Goal: Task Accomplishment & Management: Manage account settings

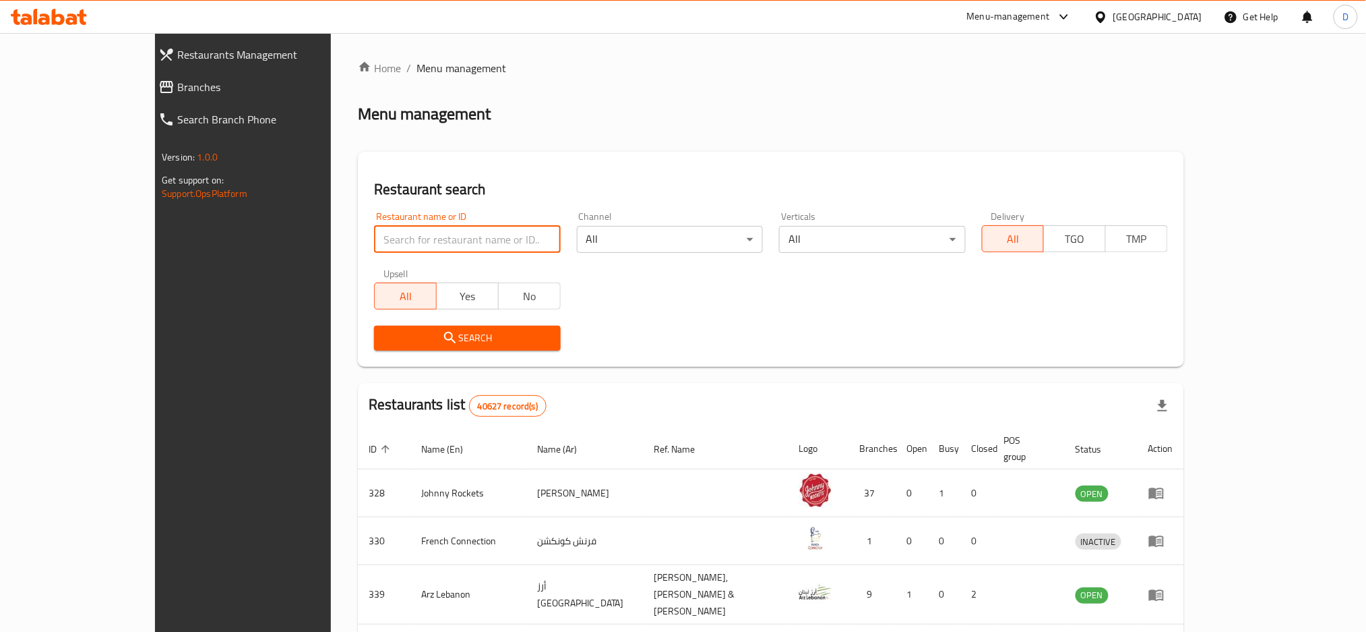
click at [396, 243] on input "search" at bounding box center [467, 239] width 186 height 27
paste input "[PERSON_NAME]"
type input "[PERSON_NAME]"
click button "Search" at bounding box center [467, 338] width 186 height 25
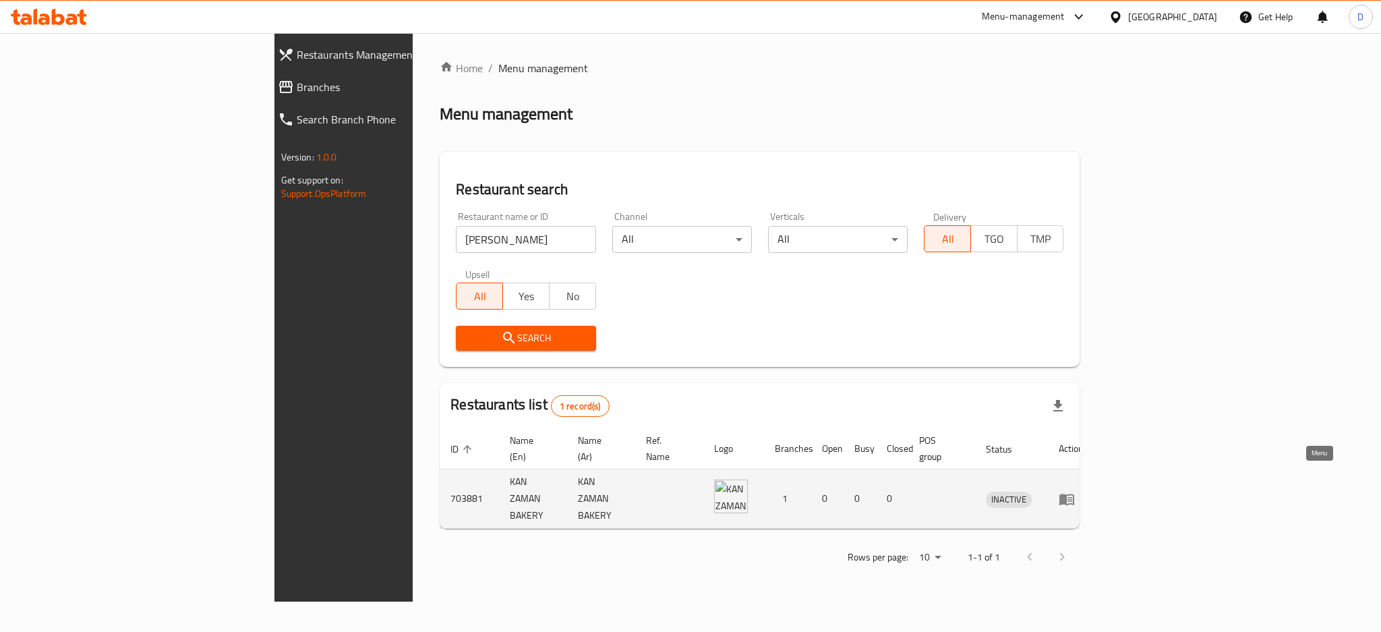
click at [1074, 493] on icon "enhanced table" at bounding box center [1066, 498] width 15 height 11
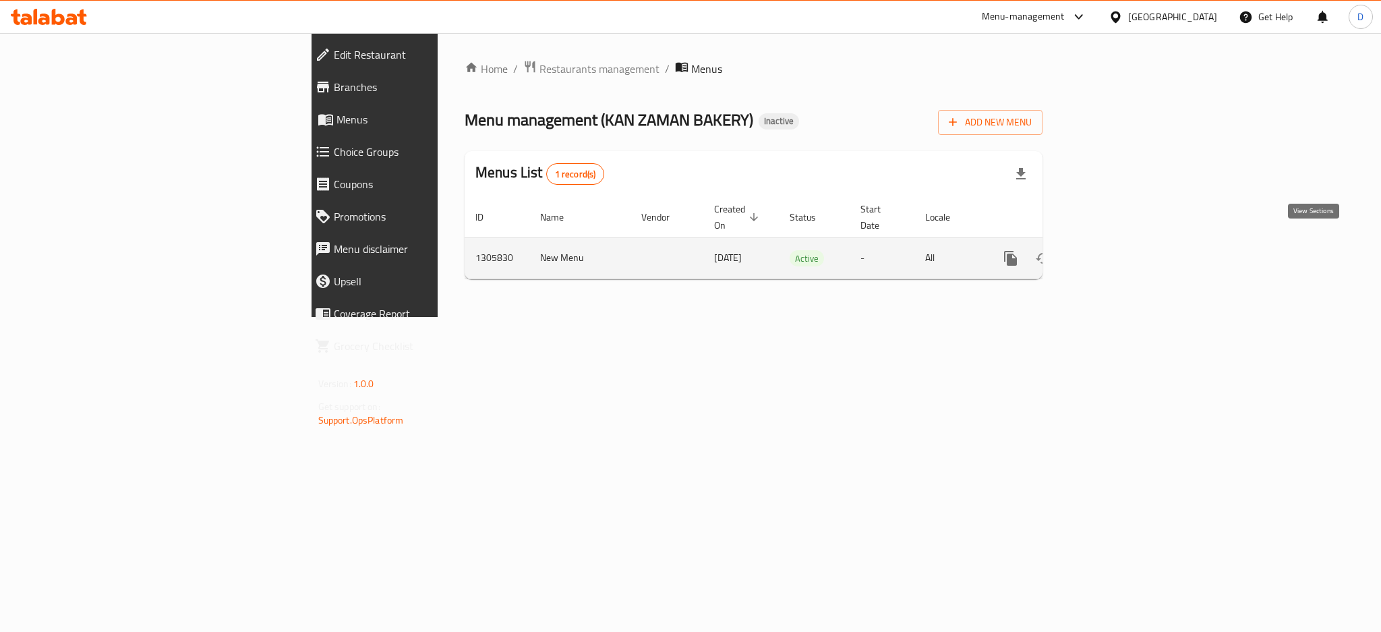
click at [1116, 250] on icon "enhanced table" at bounding box center [1107, 258] width 16 height 16
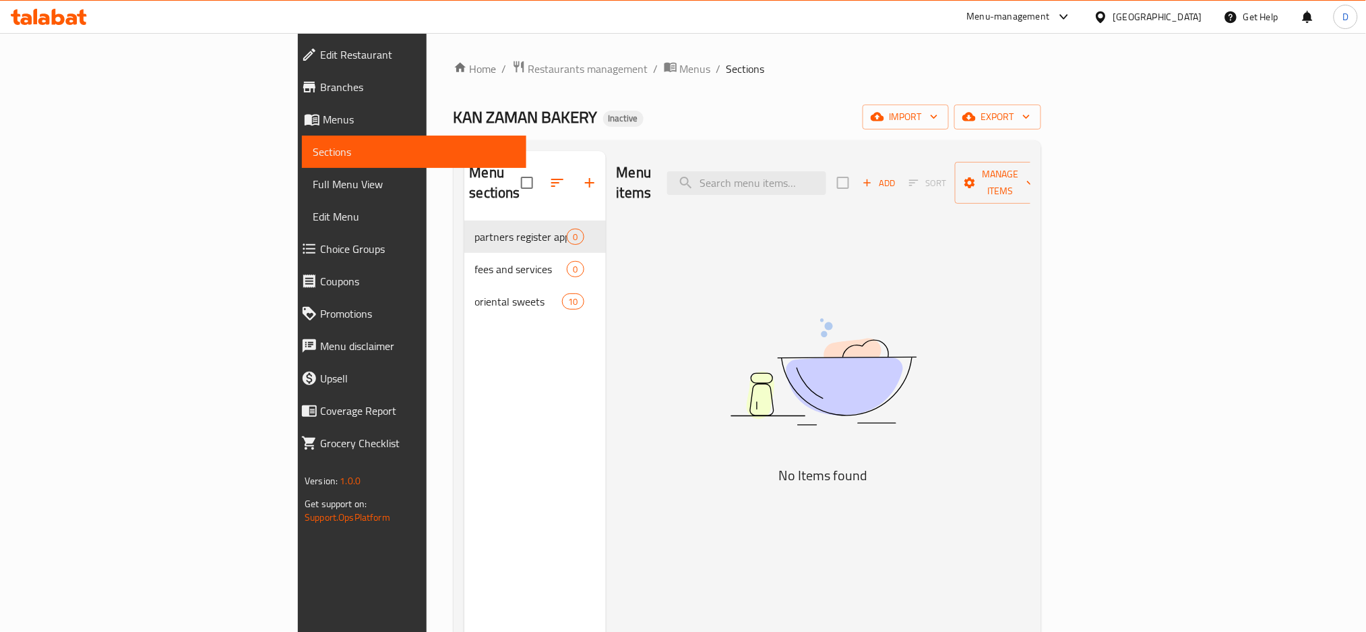
click at [302, 194] on link "Full Menu View" at bounding box center [414, 184] width 224 height 32
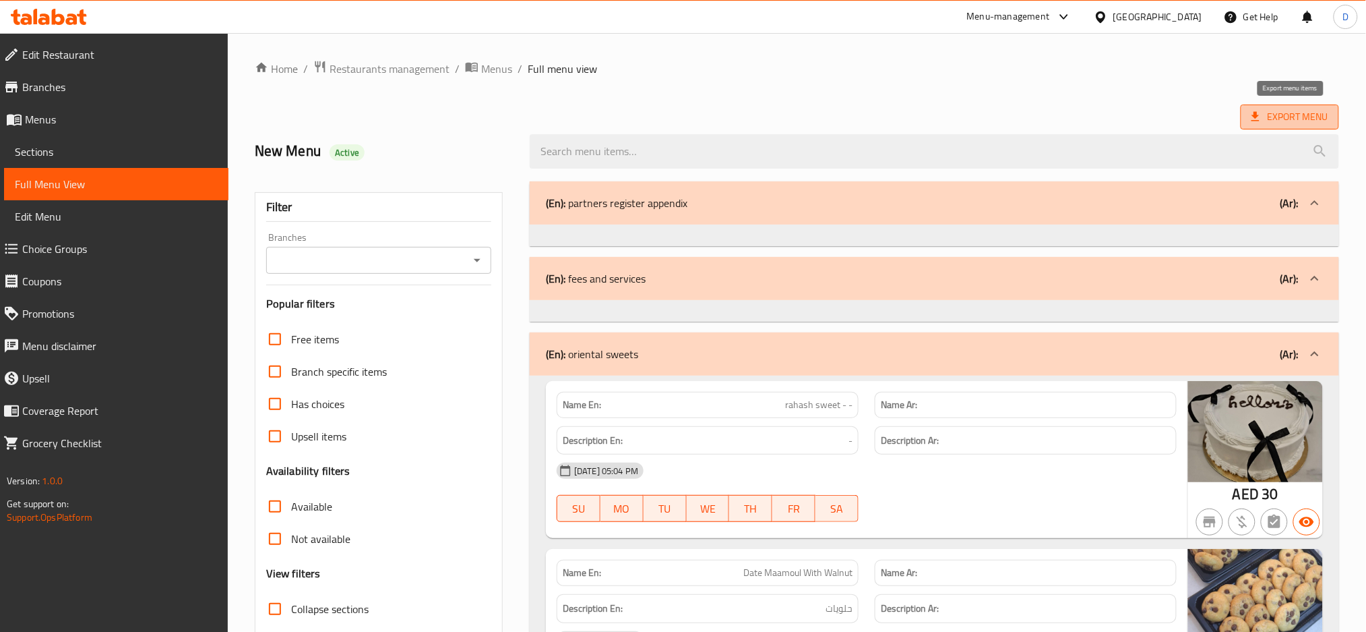
click at [1288, 117] on span "Export Menu" at bounding box center [1290, 117] width 77 height 17
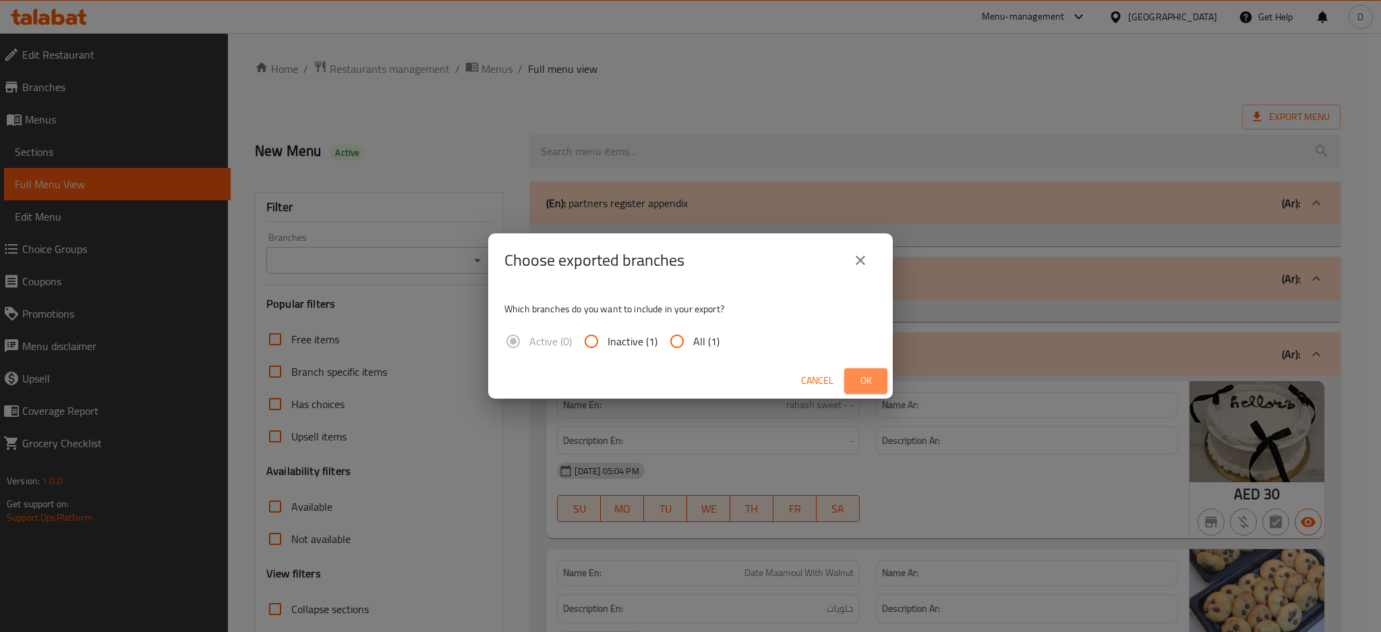
click at [870, 368] on button "Ok" at bounding box center [865, 380] width 43 height 25
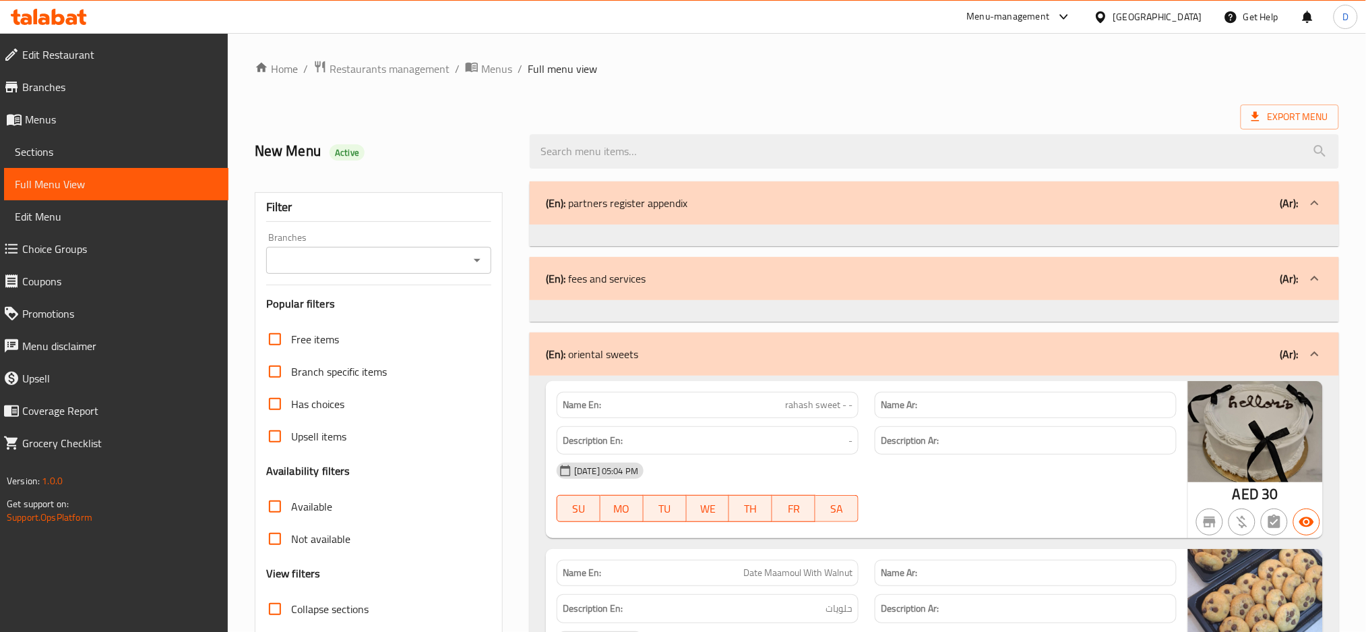
click at [1136, 17] on div "[GEOGRAPHIC_DATA]" at bounding box center [1158, 16] width 89 height 15
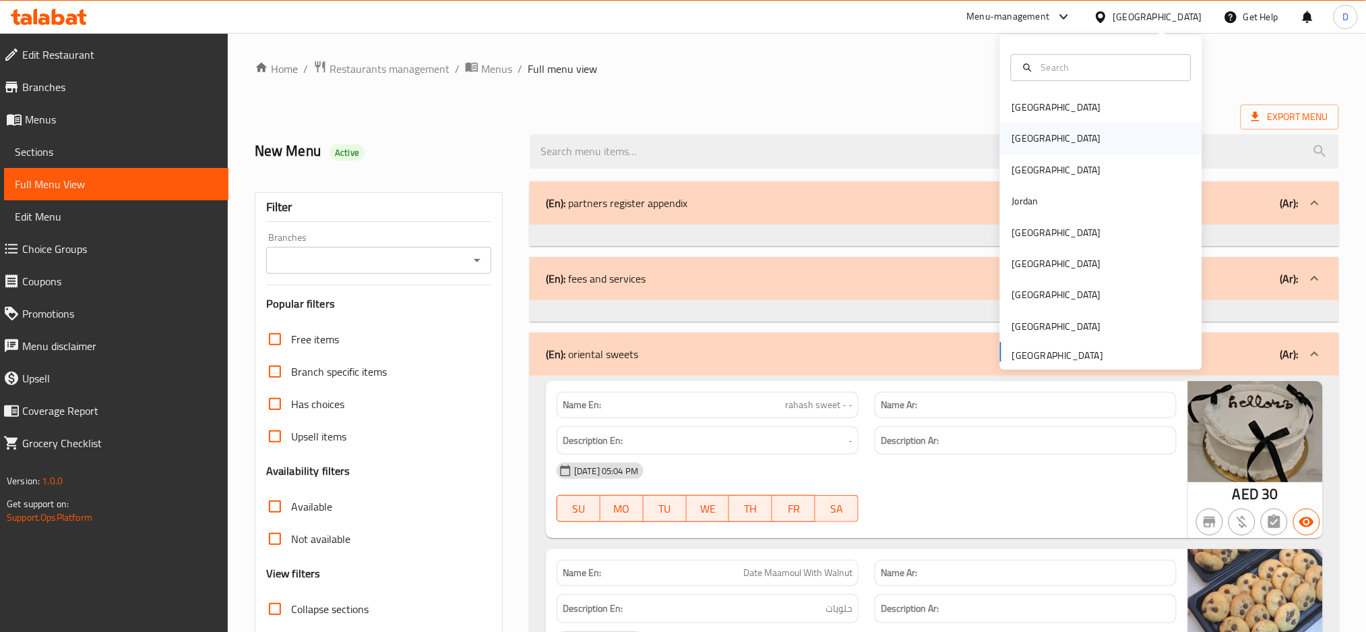
click at [1052, 138] on div "[GEOGRAPHIC_DATA]" at bounding box center [1101, 138] width 202 height 31
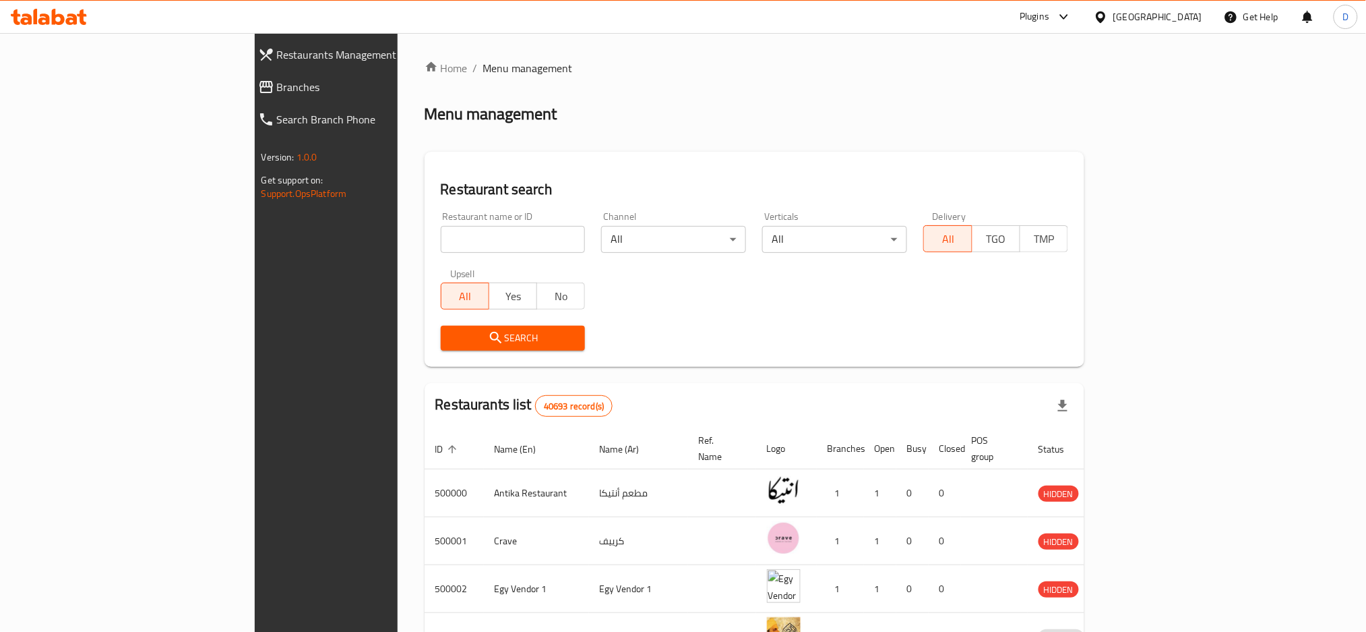
click at [1050, 18] on div "Plugins" at bounding box center [1035, 17] width 30 height 16
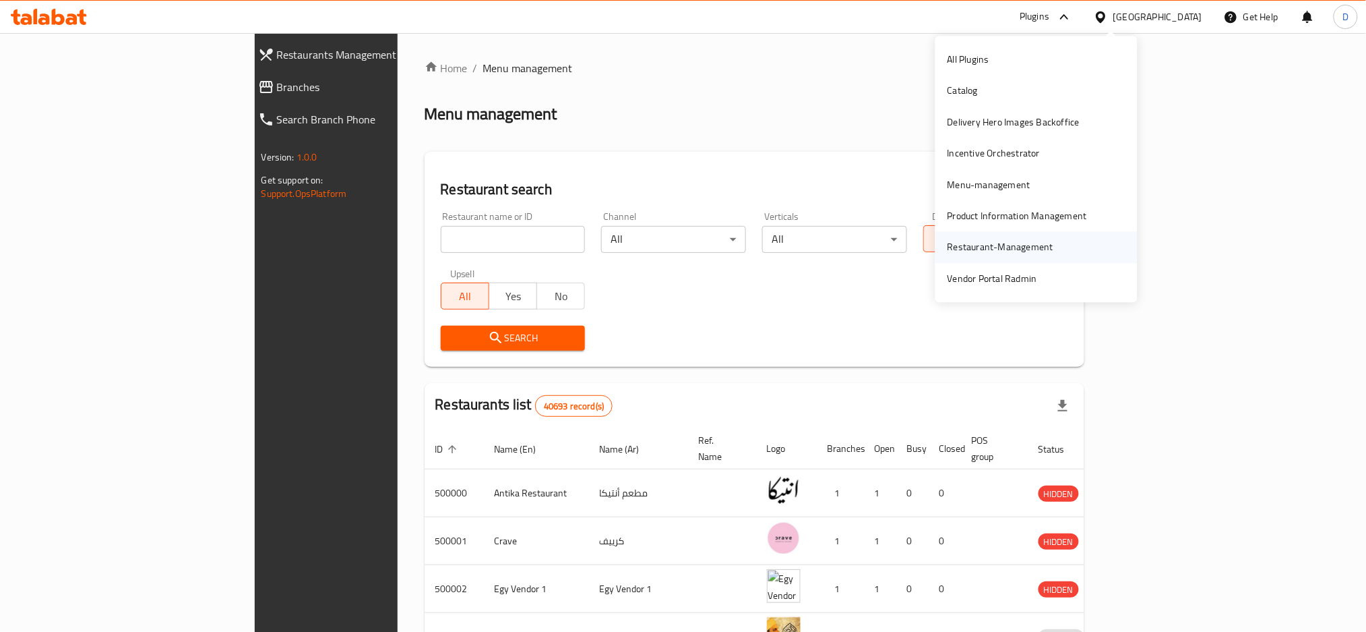
click at [969, 256] on div "Restaurant-Management" at bounding box center [1000, 247] width 127 height 31
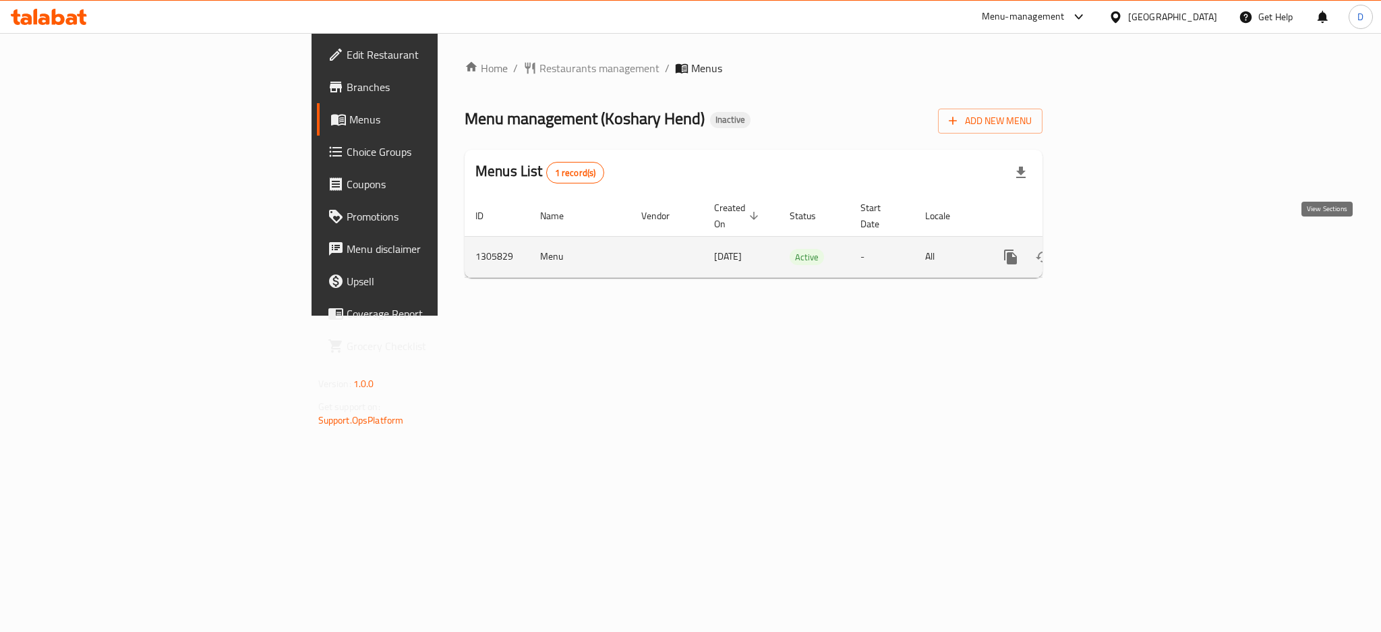
click at [1116, 249] on icon "enhanced table" at bounding box center [1107, 257] width 16 height 16
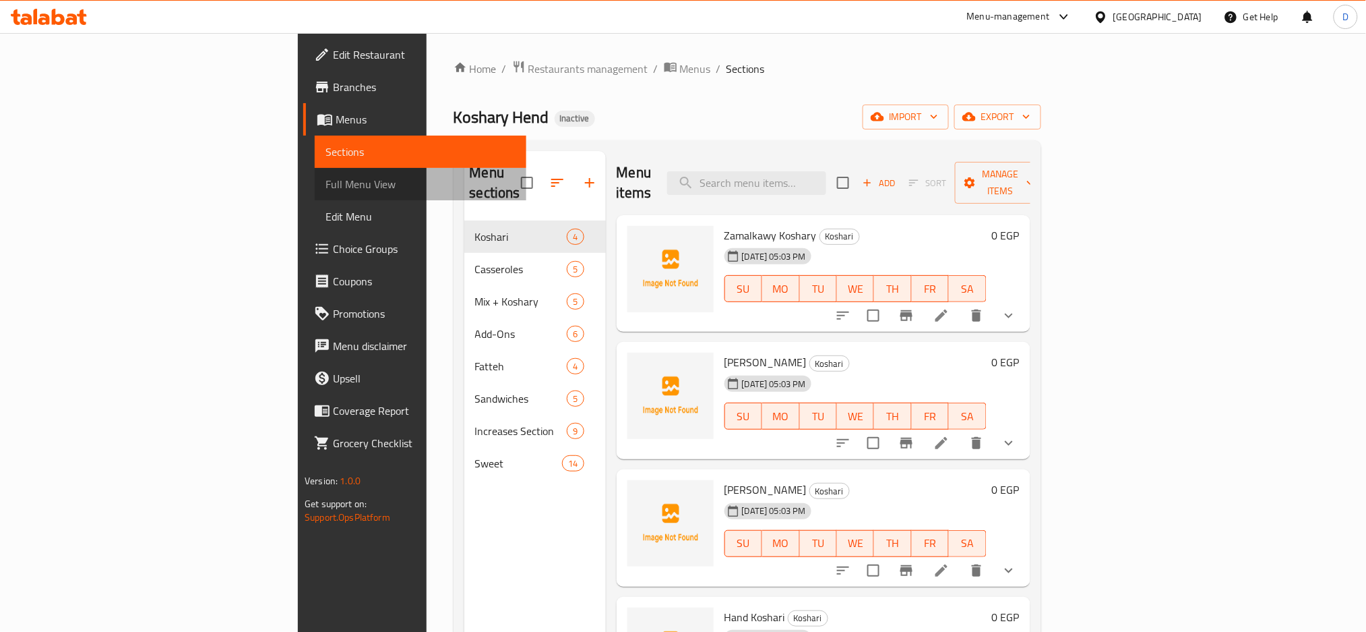
click at [326, 183] on span "Full Menu View" at bounding box center [421, 184] width 190 height 16
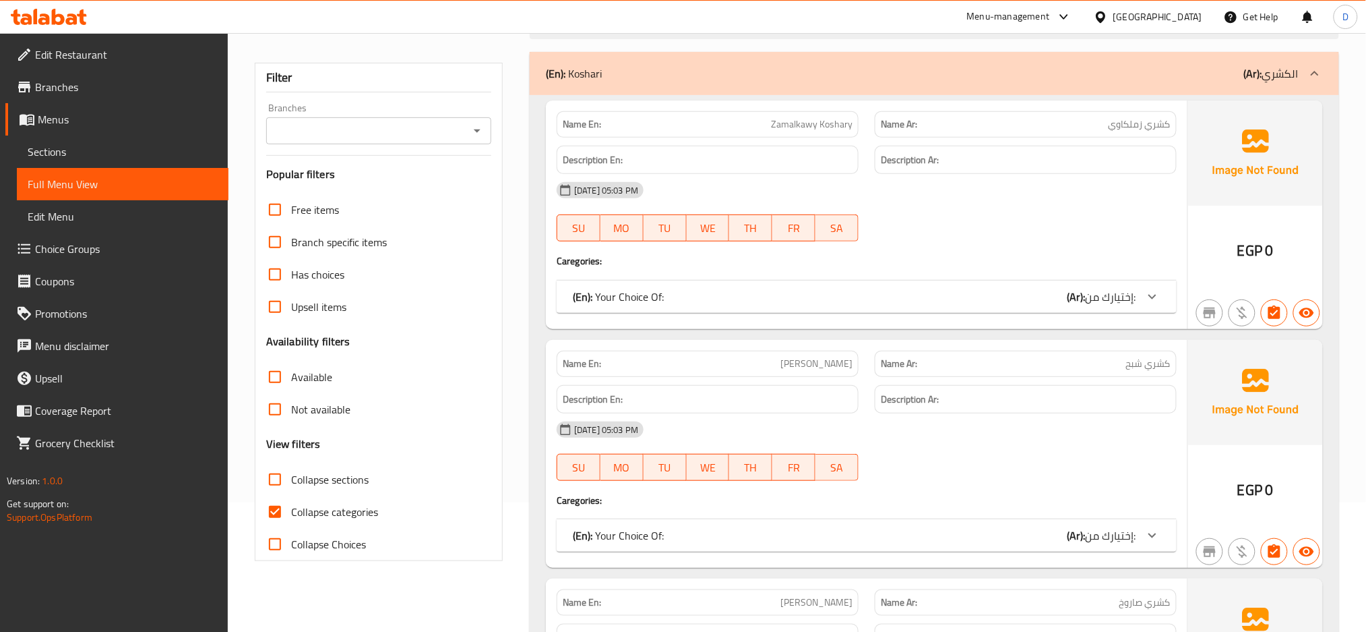
scroll to position [152, 0]
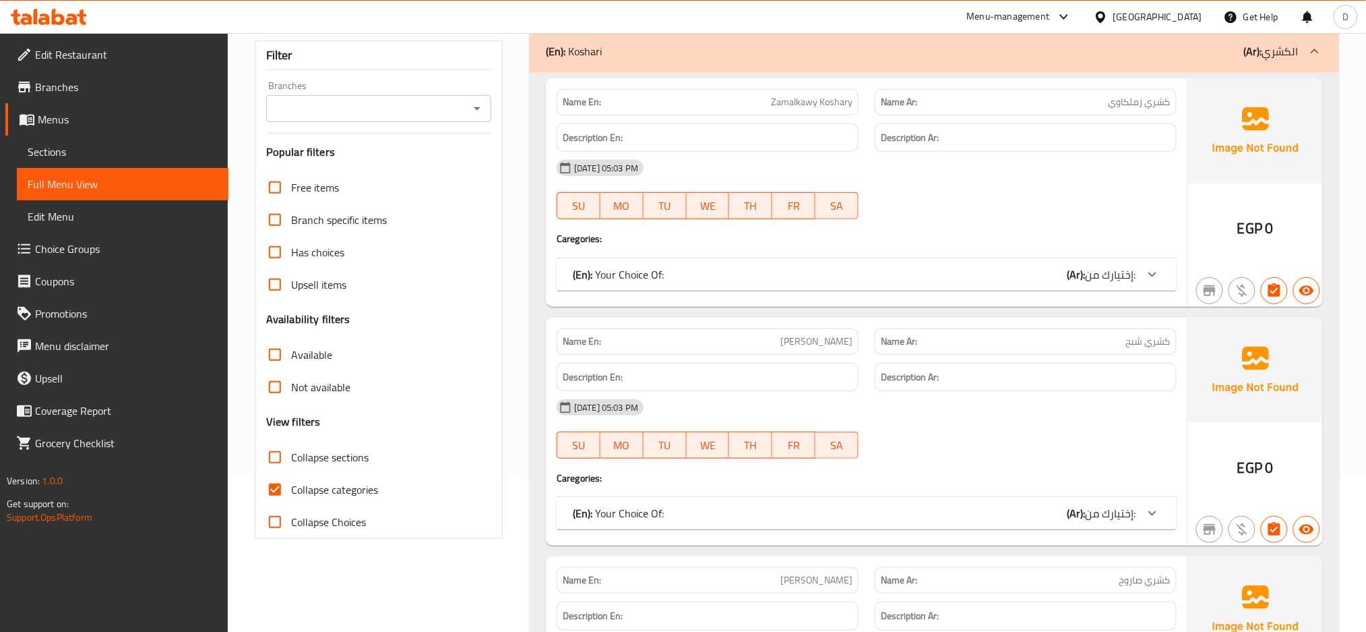
click at [361, 489] on span "Collapse categories" at bounding box center [334, 489] width 87 height 16
click at [291, 489] on input "Collapse categories" at bounding box center [275, 489] width 32 height 32
checkbox input "false"
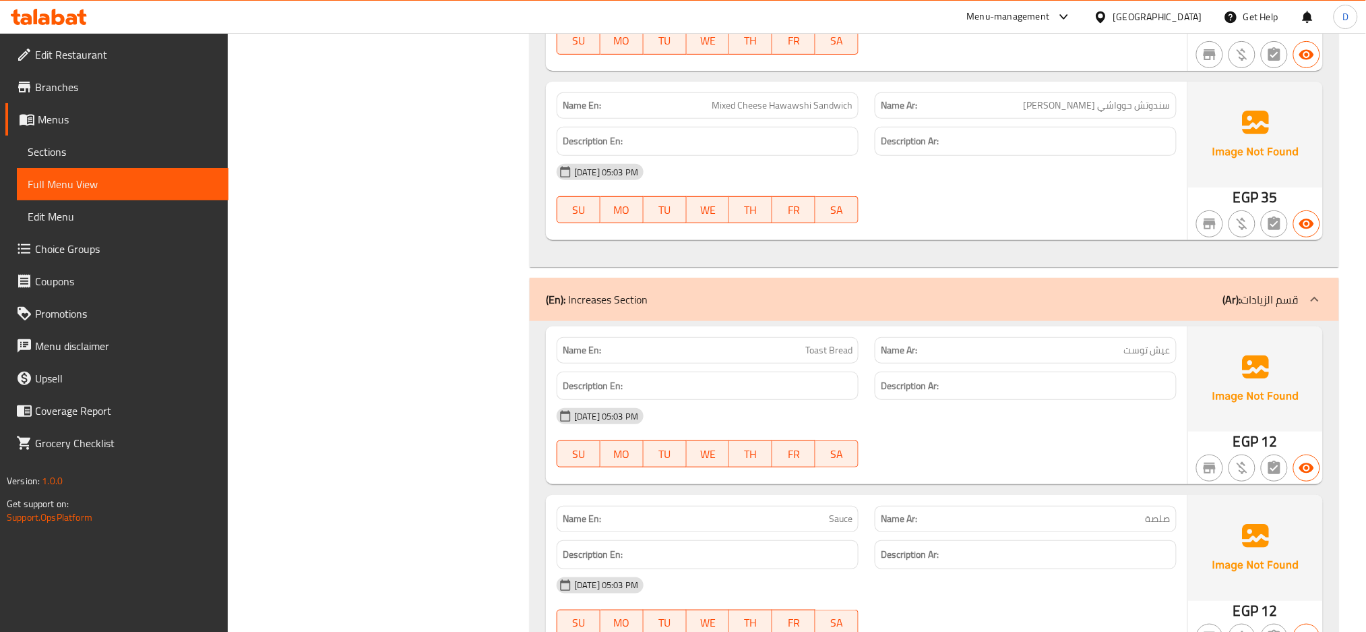
scroll to position [7605, 0]
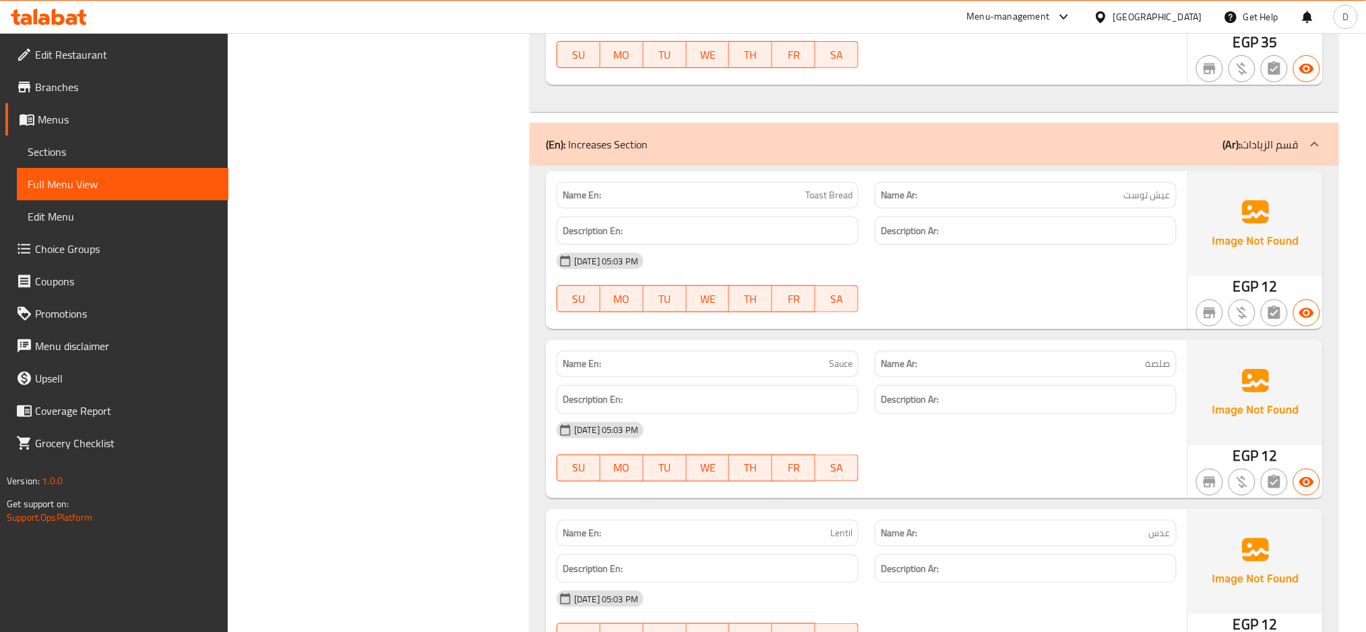
scroll to position [7830, 0]
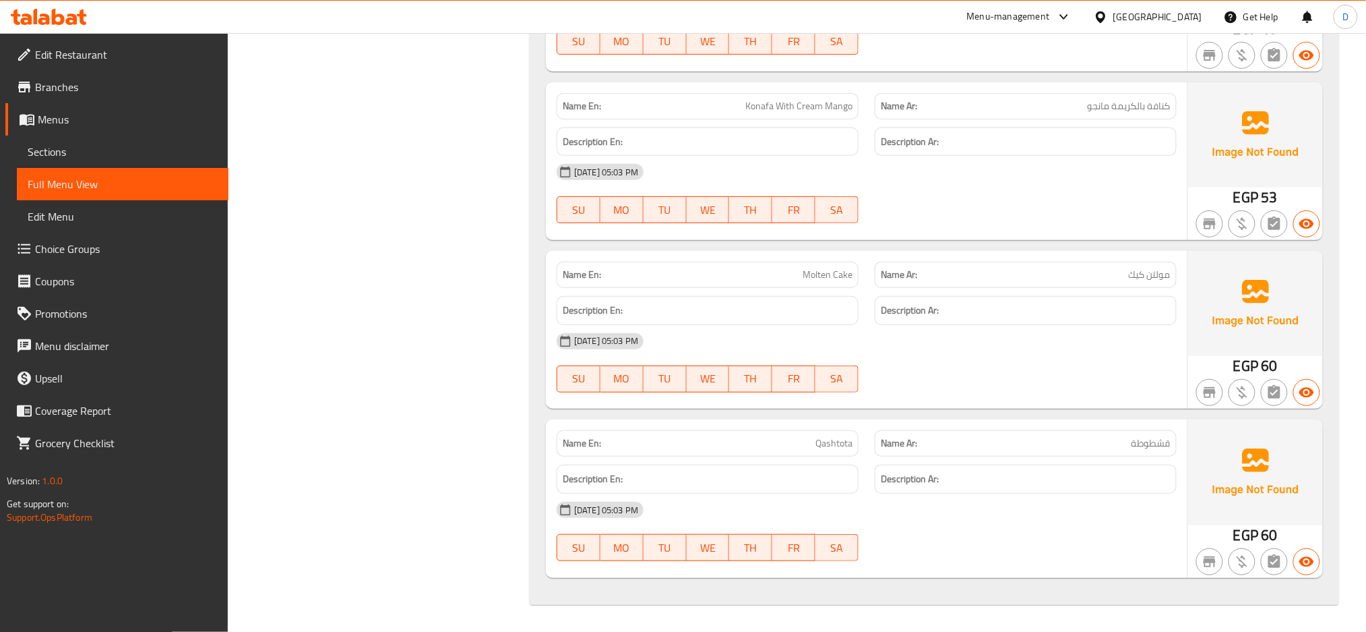
scroll to position [11304, 0]
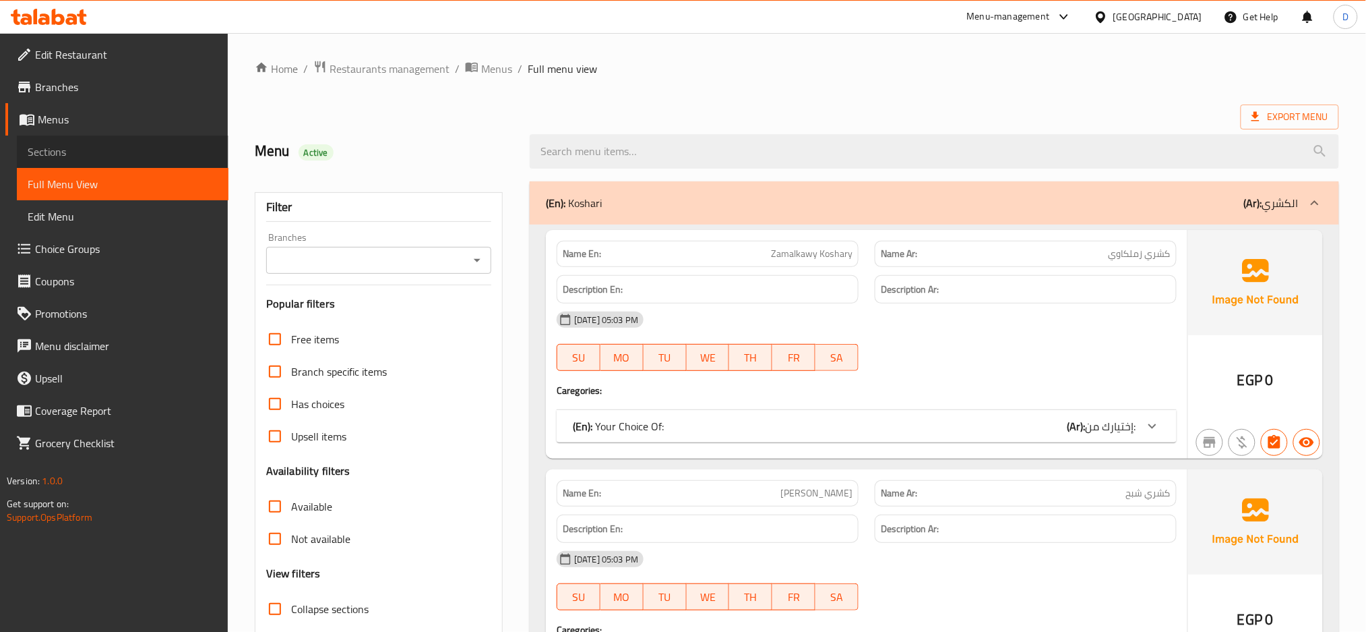
click at [175, 158] on span "Sections" at bounding box center [123, 152] width 190 height 16
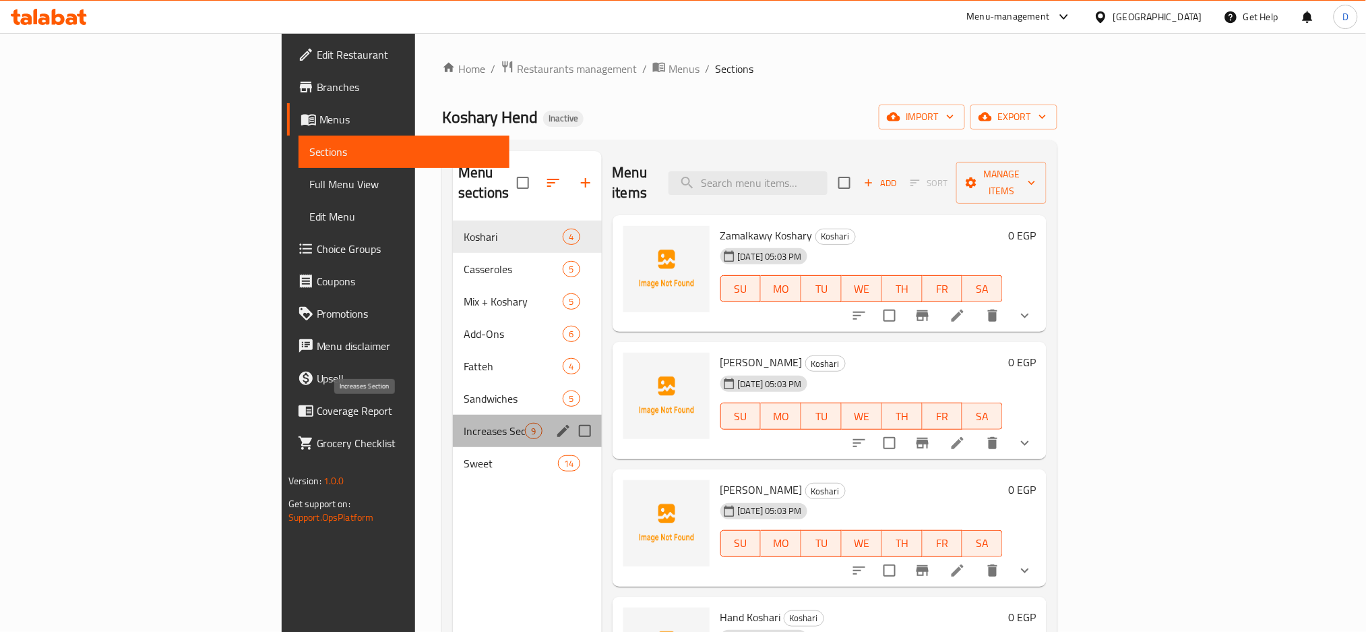
click at [464, 423] on span "Increases Section" at bounding box center [494, 431] width 61 height 16
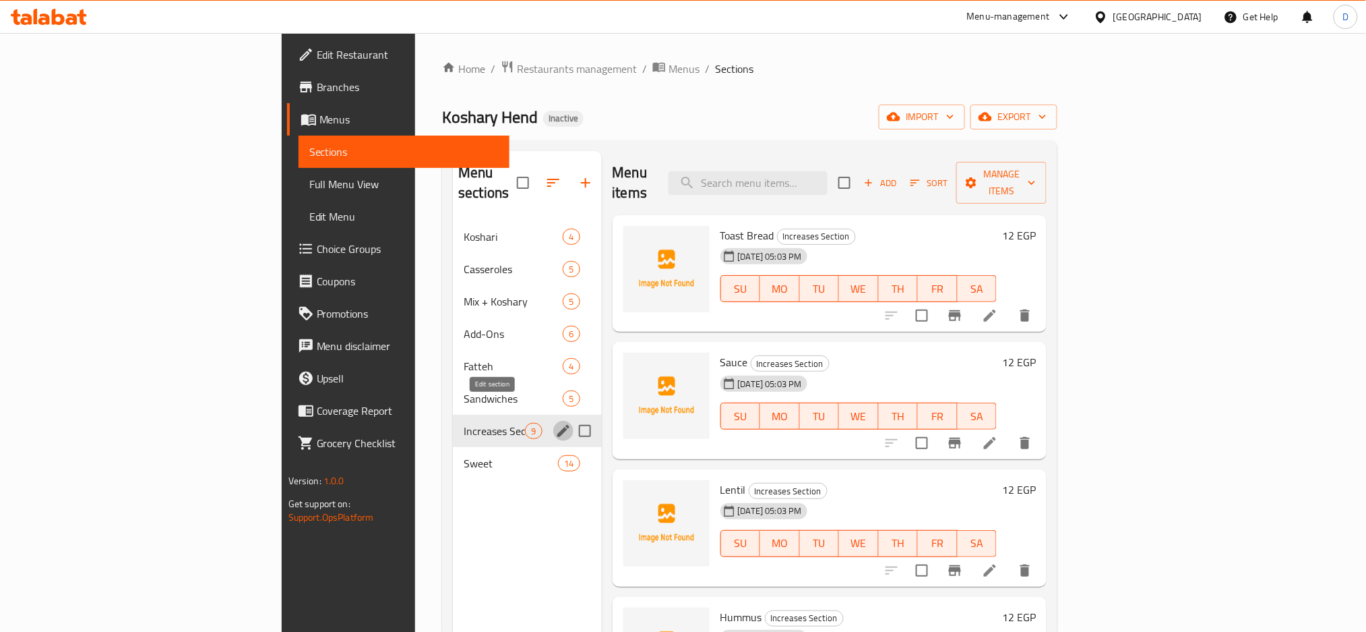
click at [555, 423] on icon "edit" at bounding box center [563, 431] width 16 height 16
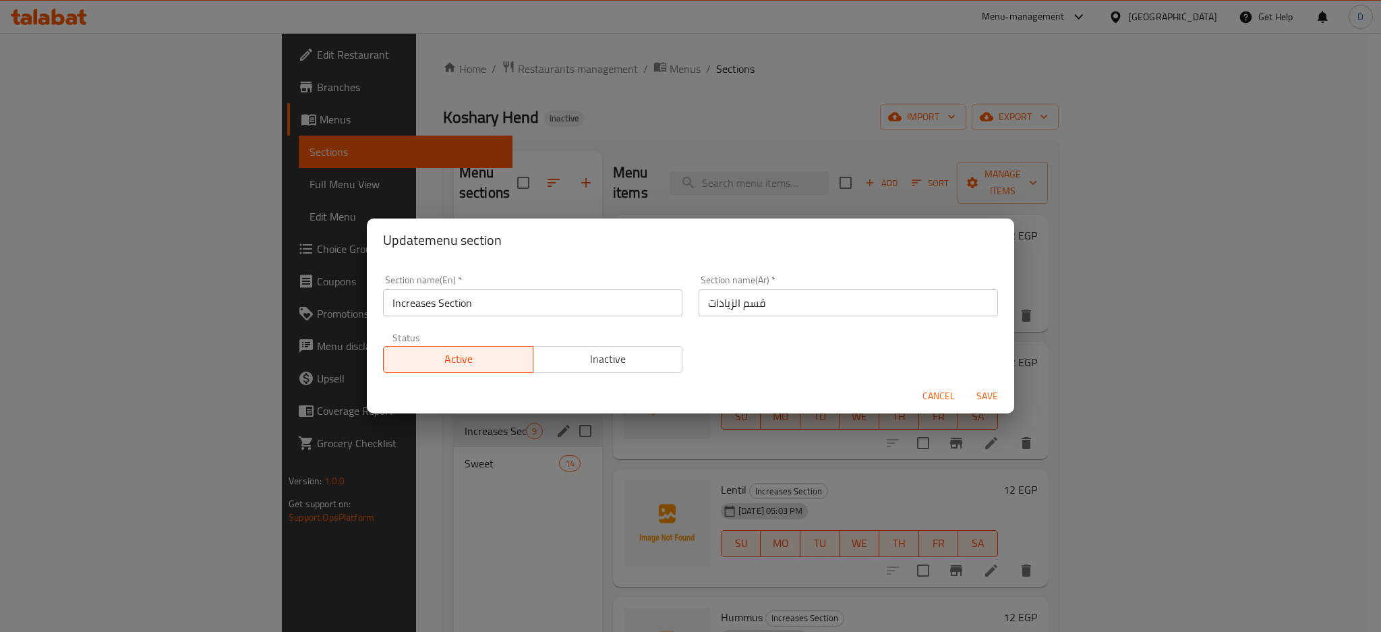
click at [408, 307] on input "Increases Section" at bounding box center [532, 302] width 299 height 27
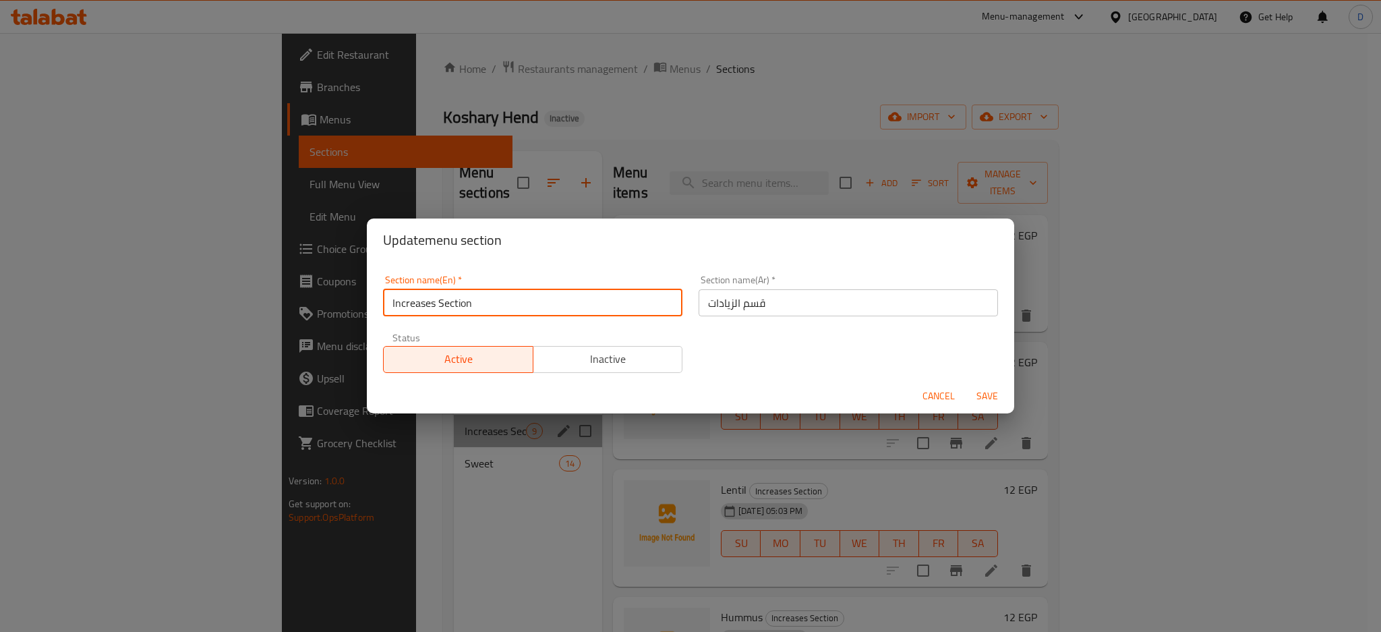
click at [408, 307] on input "Increases Section" at bounding box center [532, 302] width 299 height 27
type input "additionals Section"
click at [965, 384] on button "Save" at bounding box center [986, 396] width 43 height 25
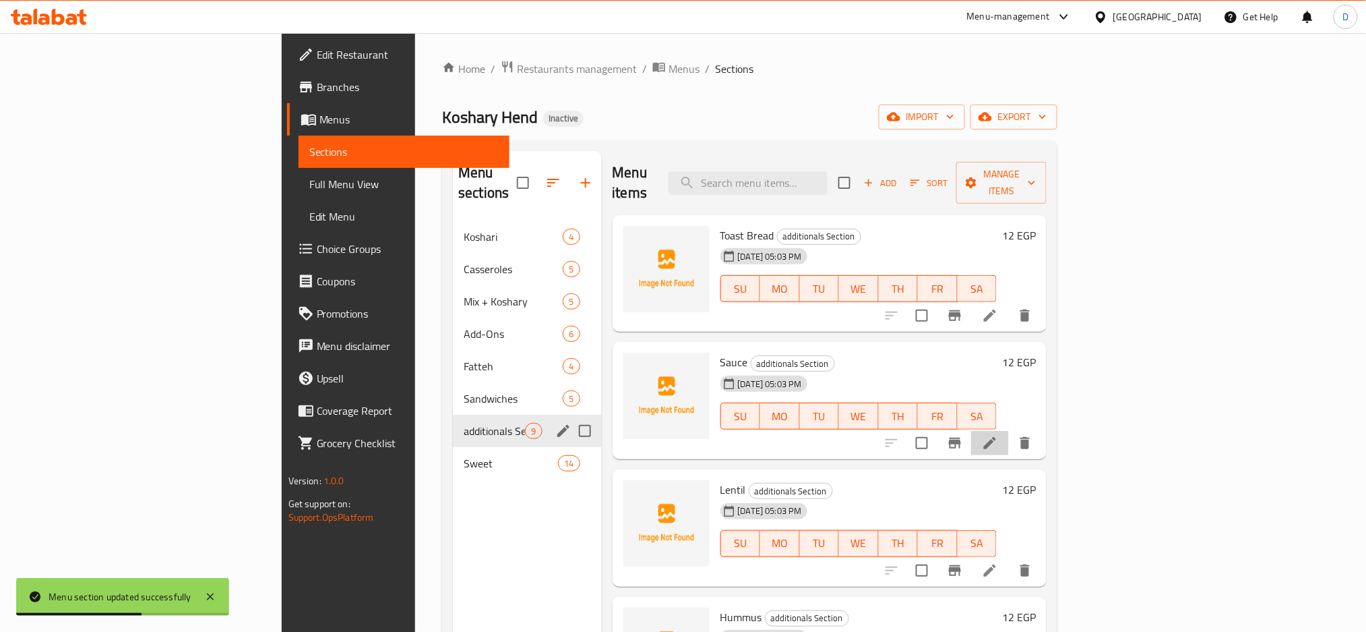
click at [1009, 433] on li at bounding box center [990, 443] width 38 height 24
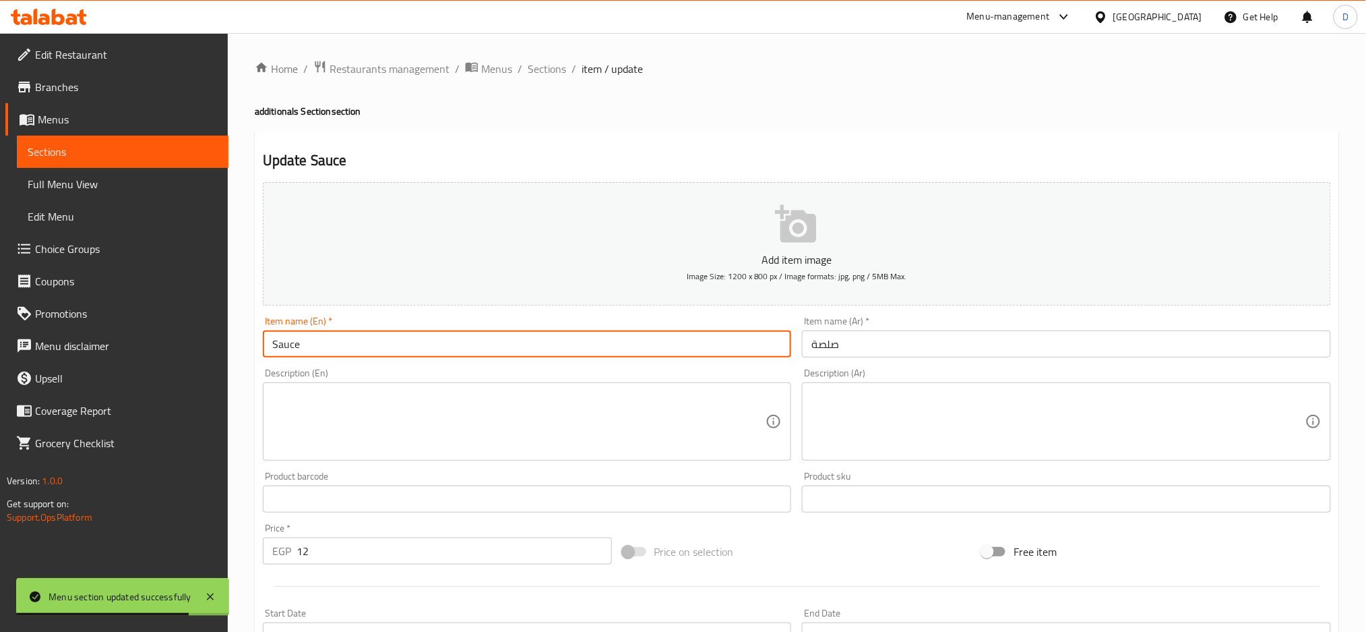
click at [275, 340] on input "Sauce" at bounding box center [527, 343] width 529 height 27
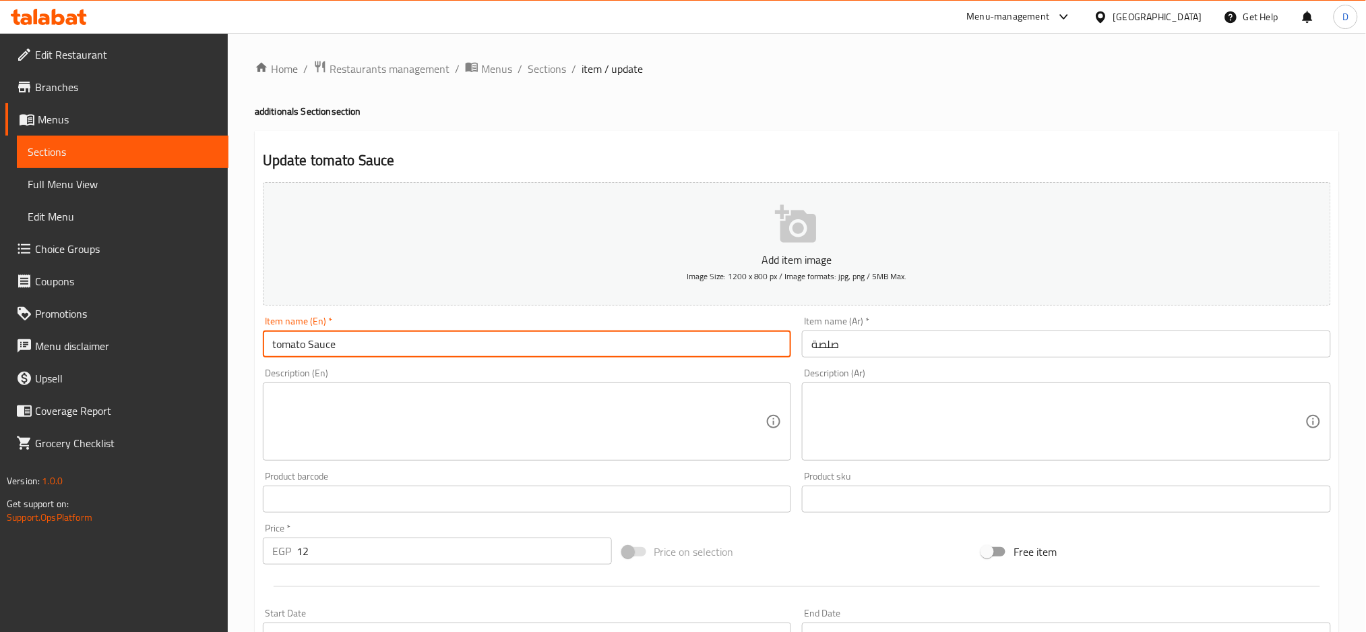
type input "tomato Sauce"
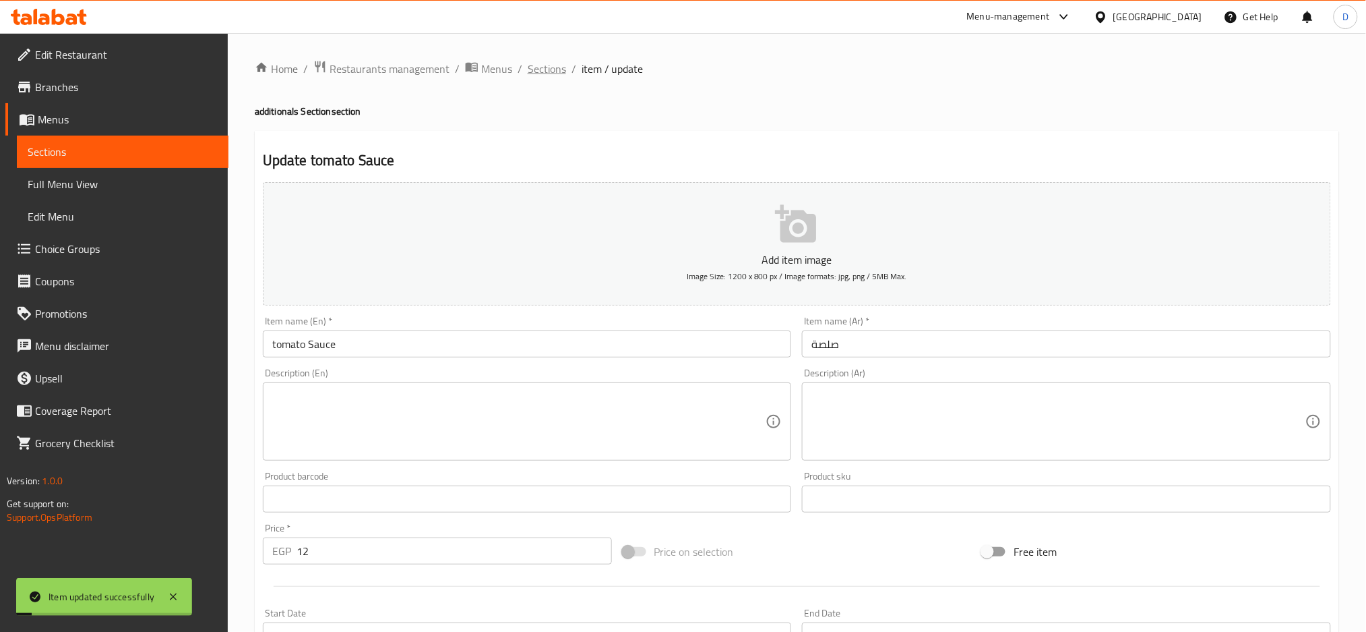
click at [560, 63] on span "Sections" at bounding box center [547, 69] width 38 height 16
